Goal: Task Accomplishment & Management: Use online tool/utility

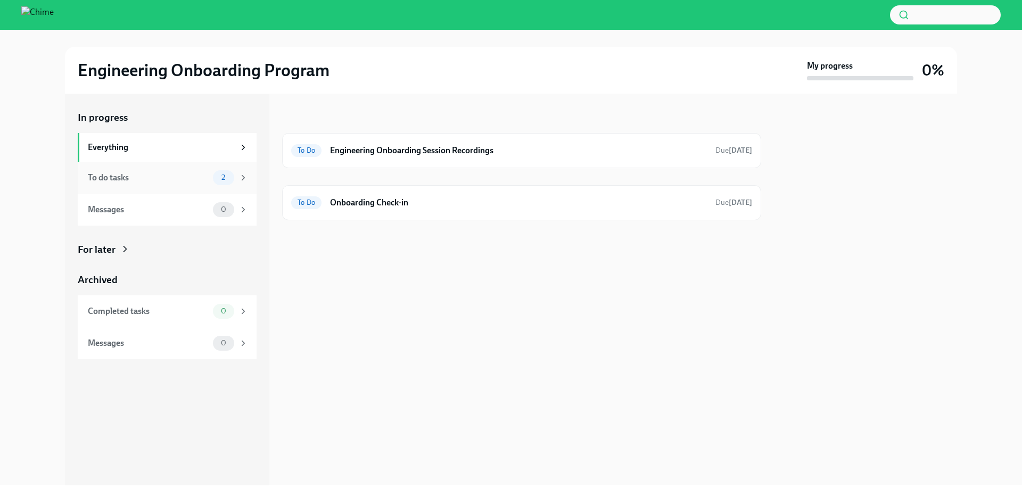
click at [201, 179] on div "To do tasks" at bounding box center [148, 178] width 121 height 12
click at [428, 157] on div "To Do Engineering Onboarding Session Recordings Due today" at bounding box center [521, 150] width 461 height 17
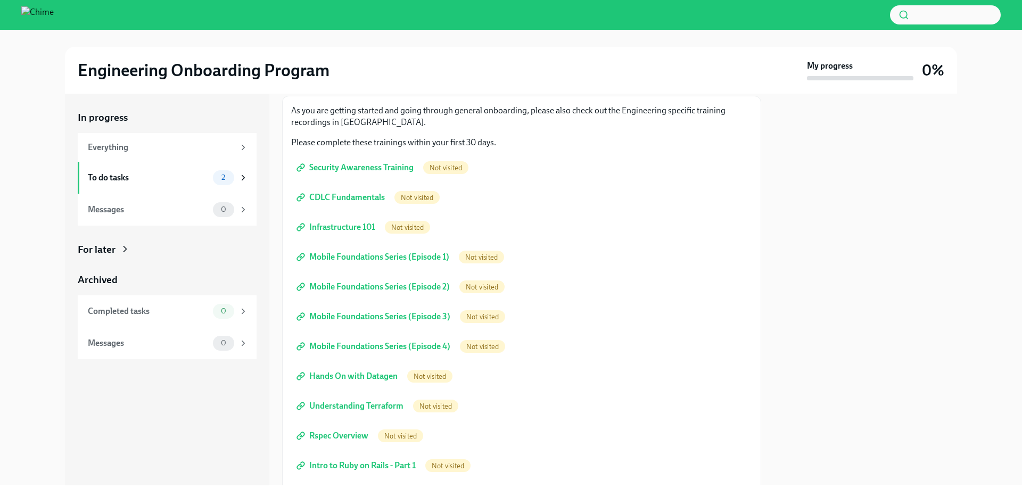
scroll to position [84, 0]
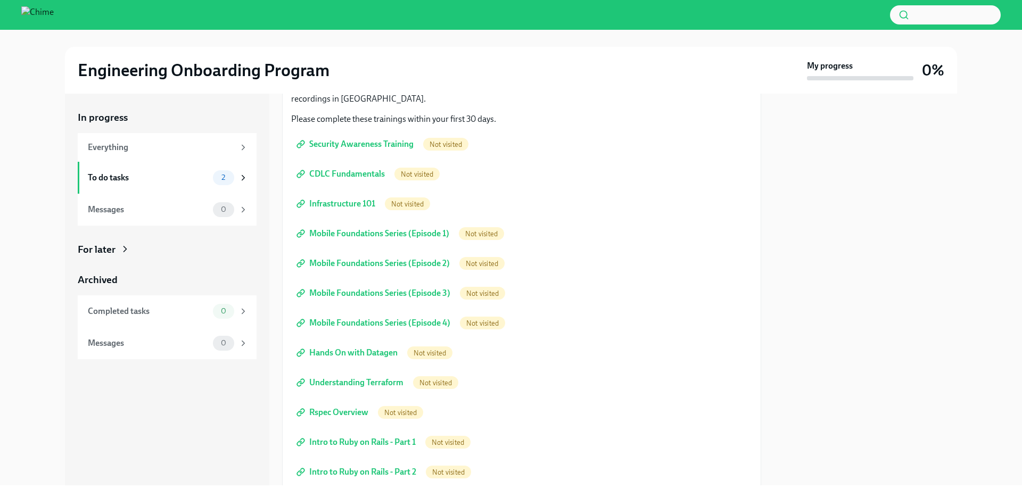
click at [398, 145] on span "Security Awareness Training" at bounding box center [356, 144] width 115 height 11
click at [355, 173] on span "CDLC Fundamentals" at bounding box center [342, 174] width 86 height 11
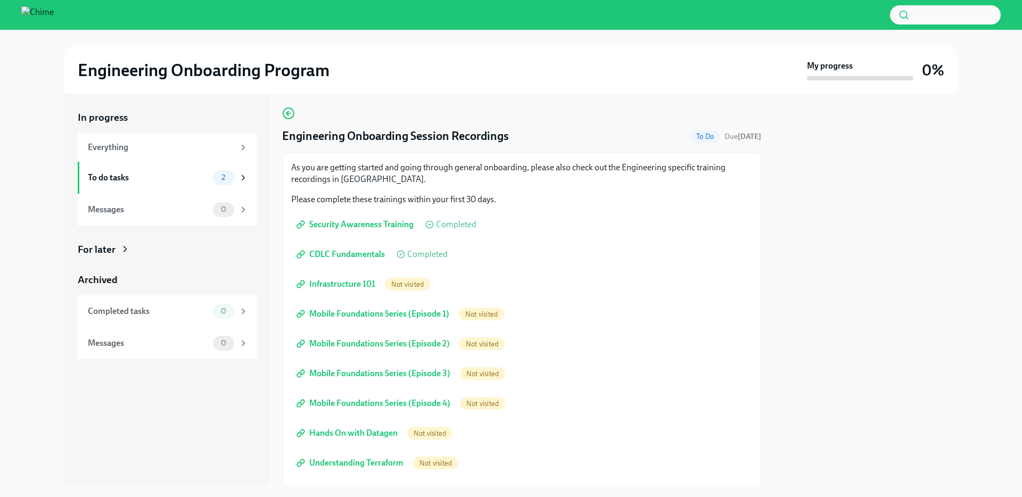
scroll to position [0, 0]
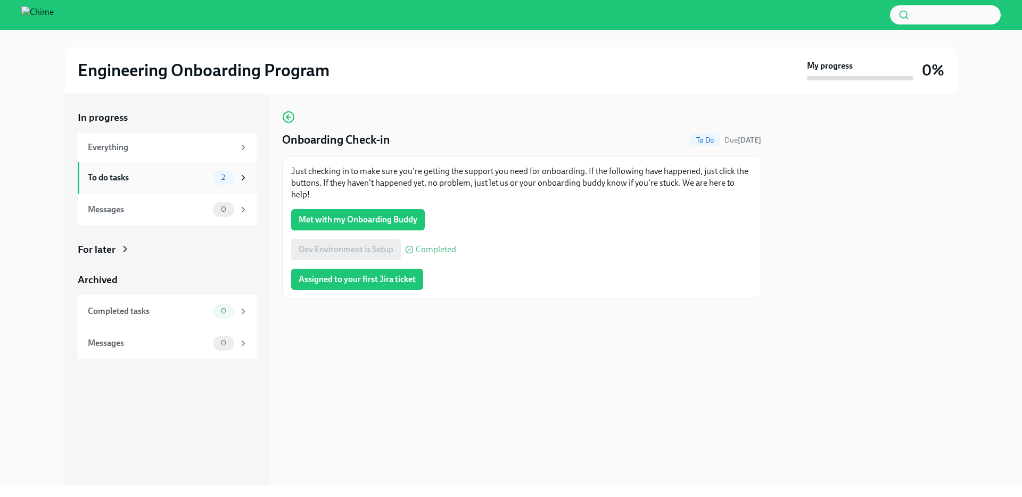
click at [175, 177] on div "To do tasks" at bounding box center [148, 178] width 121 height 12
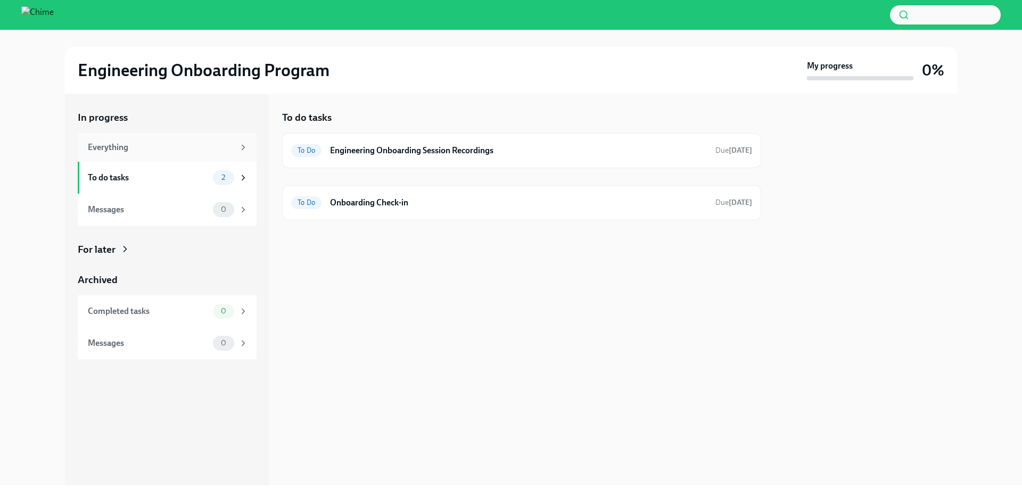
click at [168, 151] on div "Everything" at bounding box center [161, 148] width 146 height 12
click at [190, 188] on div "To do tasks 2" at bounding box center [167, 178] width 179 height 32
click at [207, 176] on div "To do tasks" at bounding box center [148, 178] width 121 height 12
click at [232, 153] on div "Everything" at bounding box center [161, 148] width 146 height 12
